Goal: Task Accomplishment & Management: Manage account settings

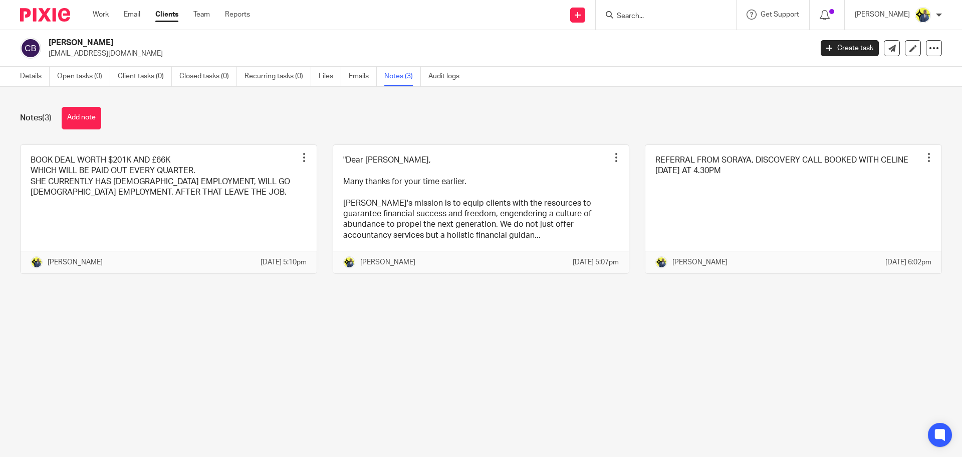
click at [674, 22] on div at bounding box center [666, 15] width 140 height 30
click at [680, 7] on div at bounding box center [666, 15] width 140 height 30
click at [662, 8] on div at bounding box center [666, 15] width 140 height 30
click at [656, 15] on input "Search" at bounding box center [661, 16] width 90 height 9
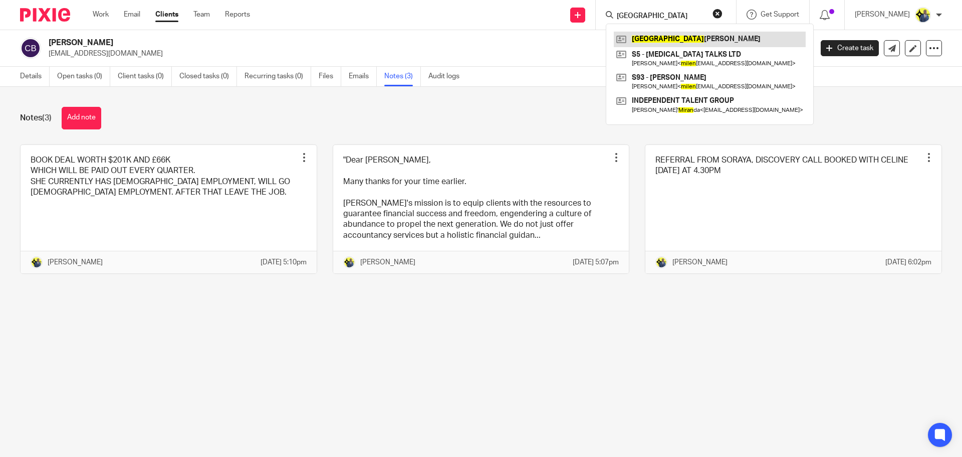
type input "milan"
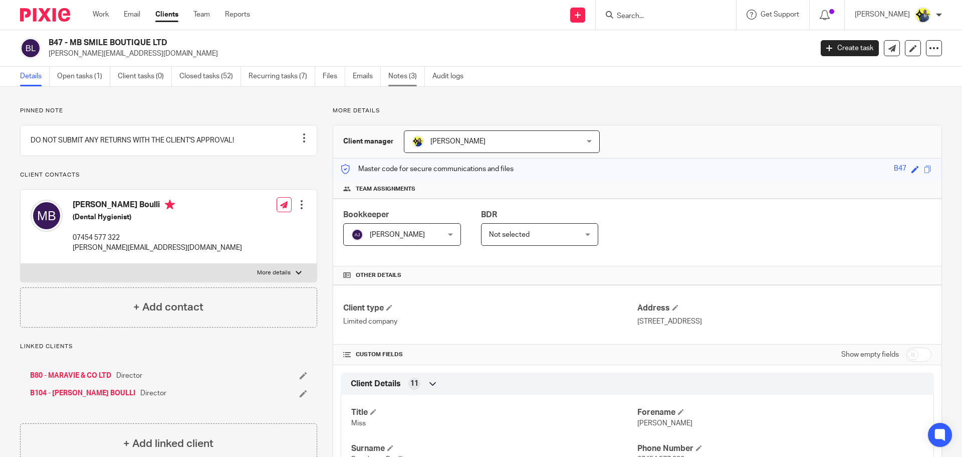
click at [399, 78] on link "Notes (3)" at bounding box center [406, 77] width 37 height 20
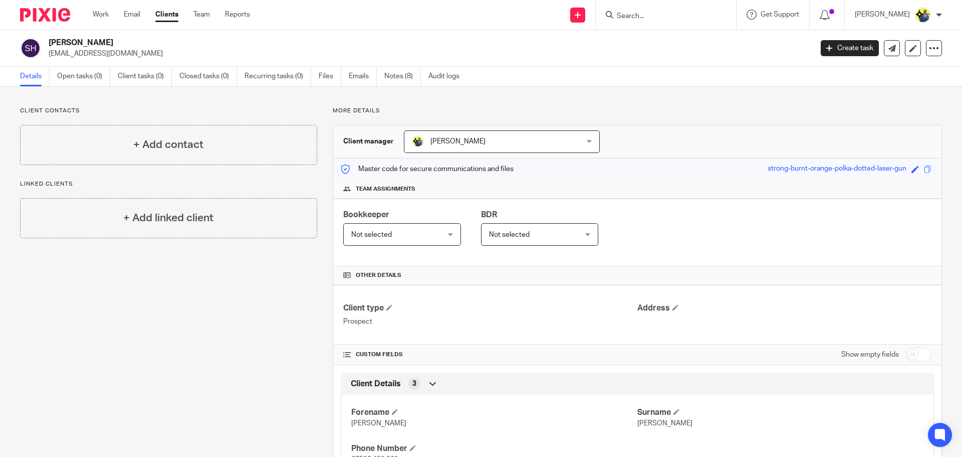
click at [635, 19] on input "Search" at bounding box center [661, 16] width 90 height 9
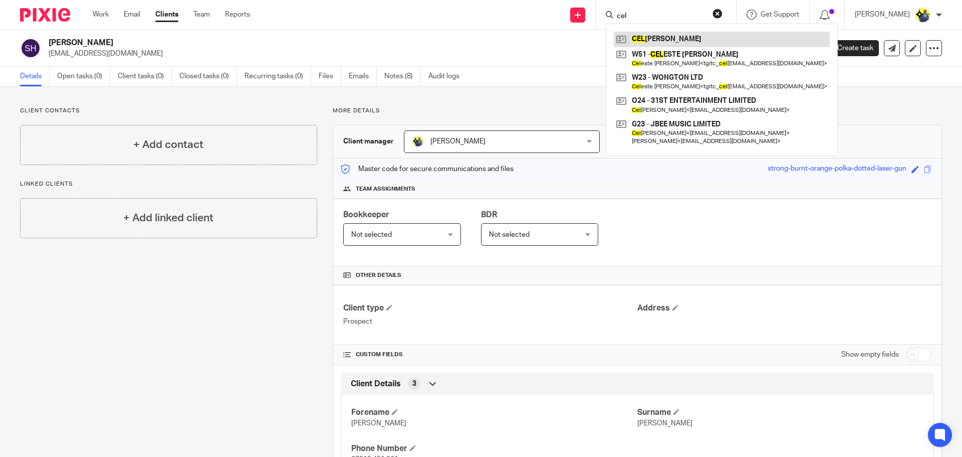
type input "cel"
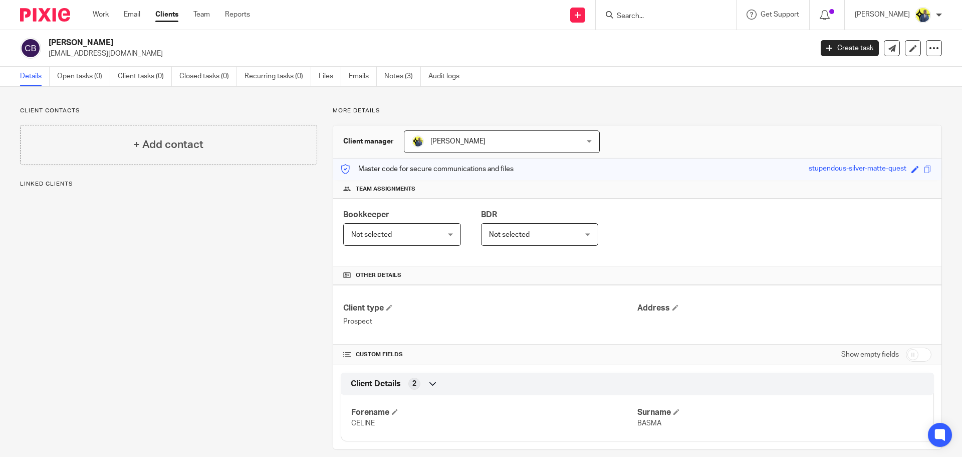
scroll to position [13, 0]
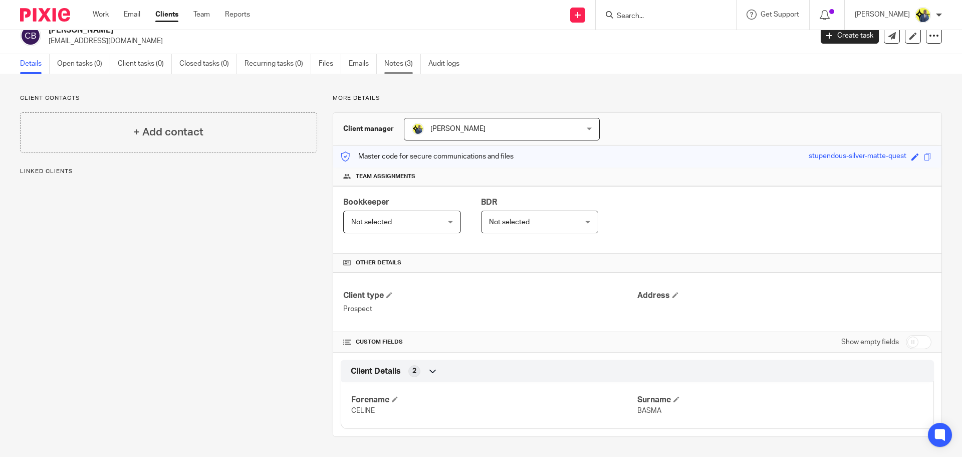
click at [395, 59] on link "Notes (3)" at bounding box center [402, 64] width 37 height 20
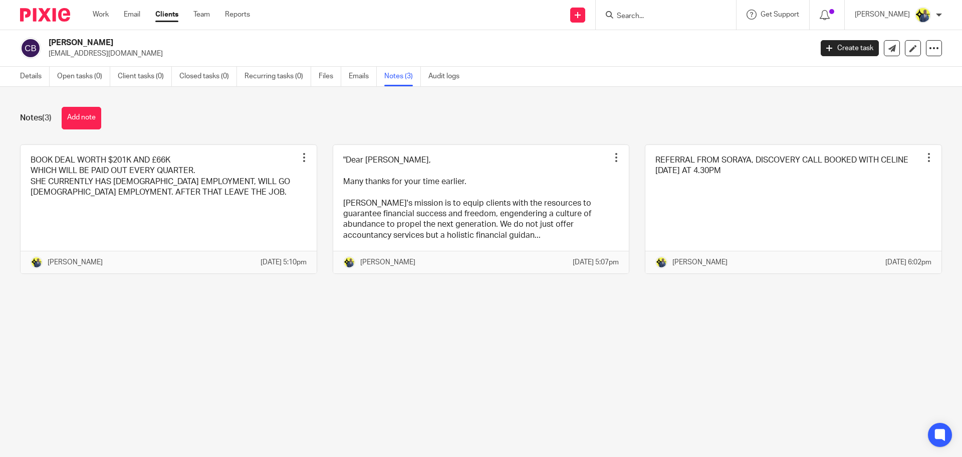
click at [670, 16] on input "Search" at bounding box center [661, 16] width 90 height 9
type input "chloe"
click at [723, 16] on button "reset" at bounding box center [718, 14] width 10 height 10
click at [642, 14] on input "Search" at bounding box center [655, 16] width 90 height 9
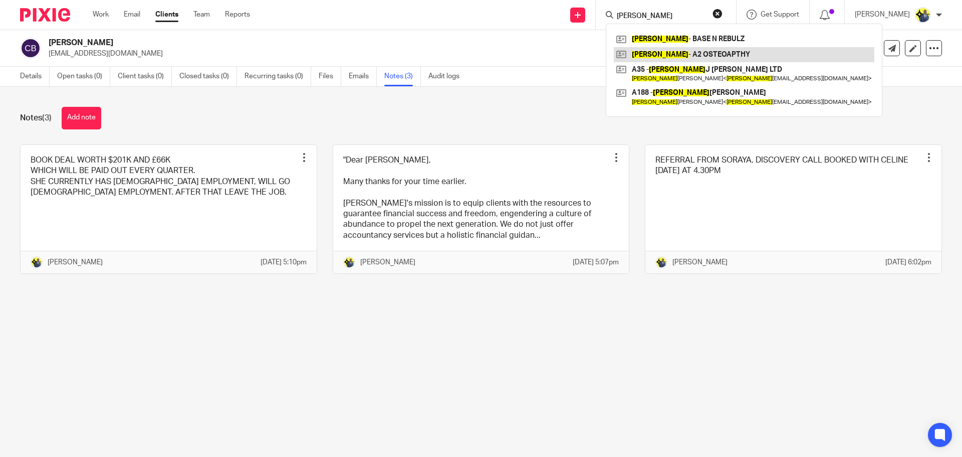
type input "anthony"
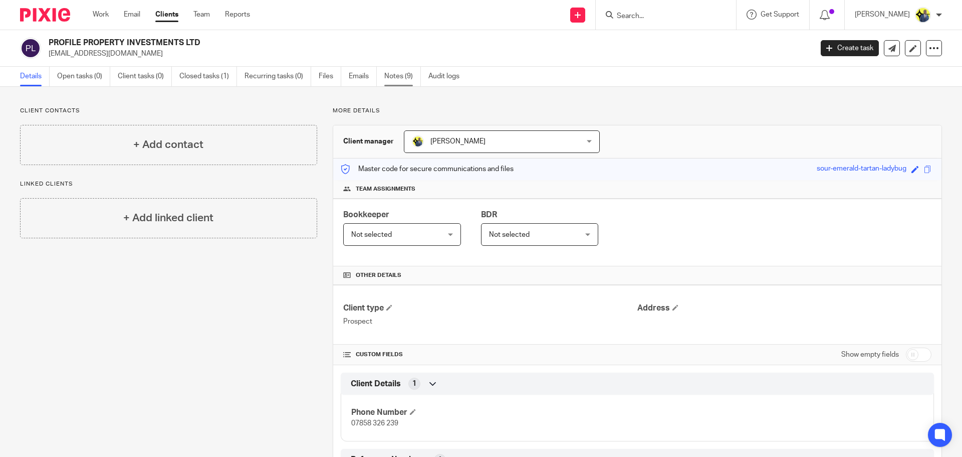
click at [396, 70] on link "Notes (9)" at bounding box center [402, 77] width 37 height 20
click at [399, 69] on link "Notes (4)" at bounding box center [402, 77] width 37 height 20
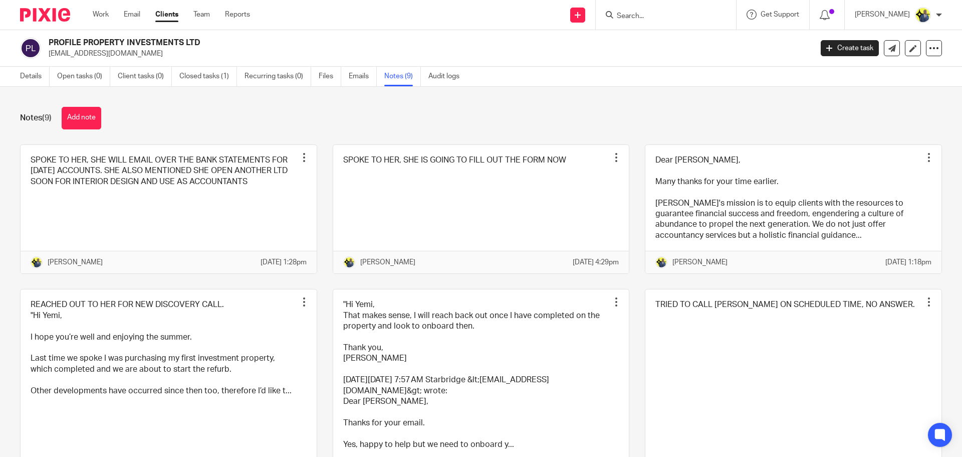
click at [78, 113] on button "Add note" at bounding box center [82, 118] width 40 height 23
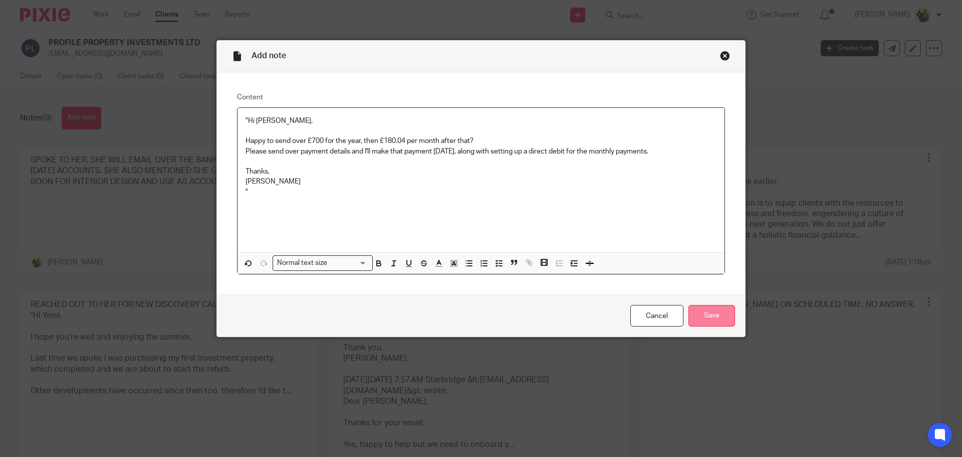
click at [719, 319] on input "Save" at bounding box center [712, 316] width 47 height 22
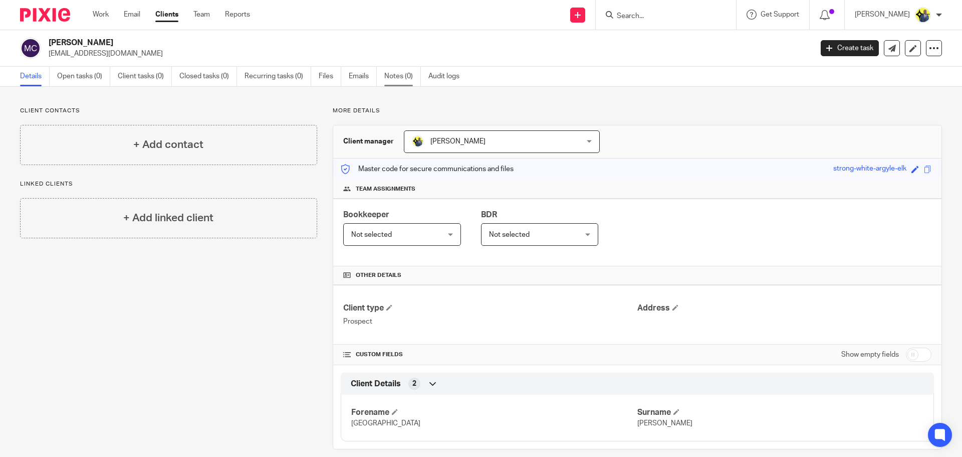
click at [393, 73] on link "Notes (0)" at bounding box center [402, 77] width 37 height 20
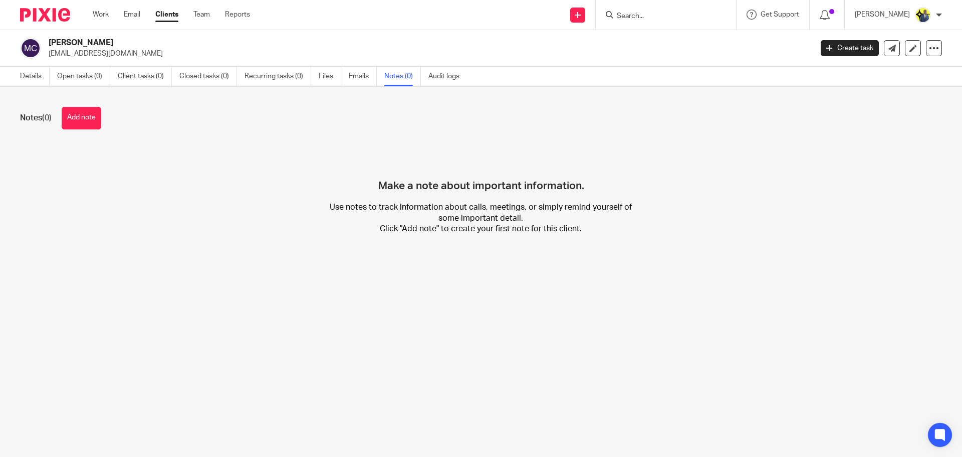
click at [121, 96] on div "Notes (0) Add note Make a note about important information. Use notes to track …" at bounding box center [481, 178] width 962 height 183
